Goal: Book appointment/travel/reservation

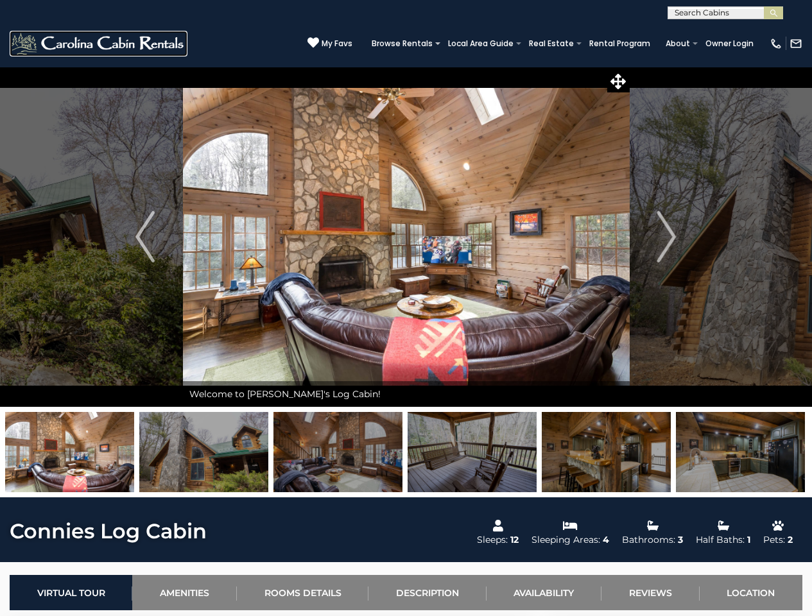
click at [98, 43] on img at bounding box center [99, 44] width 178 height 26
